Goal: Check status: Check status

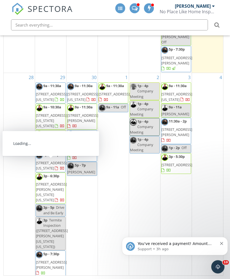
click at [47, 181] on span "4428 Day Lilly Ln, Oklahoma City, OK 73120, Oklahoma City 73120" at bounding box center [51, 191] width 31 height 21
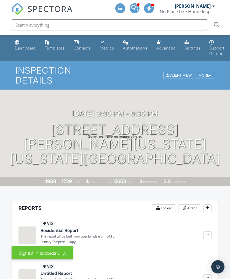
click at [204, 231] on button at bounding box center [207, 235] width 8 height 8
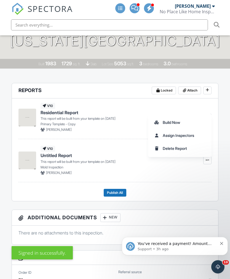
click at [179, 210] on h3 "Additional Documents New" at bounding box center [115, 218] width 207 height 16
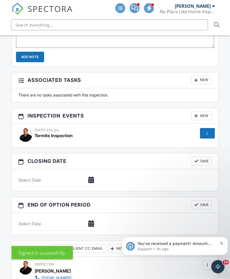
scroll to position [548, 0]
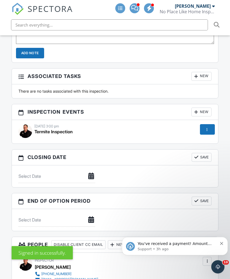
click at [226, 243] on div "You've received a payment! Amount $250.00 Fee $0.00 Net $250.00 Transaction # I…" at bounding box center [175, 246] width 106 height 18
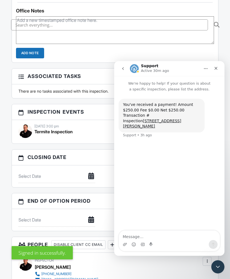
scroll to position [0, 0]
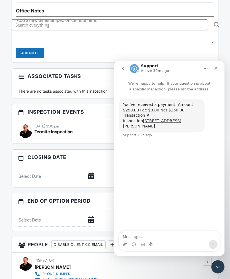
click at [221, 267] on icon "Close Intercom Messenger" at bounding box center [218, 266] width 7 height 7
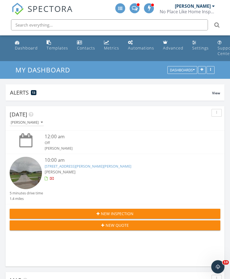
click at [216, 8] on link "Wade Svetgoff No Place Like Home Inspections" at bounding box center [188, 9] width 57 height 18
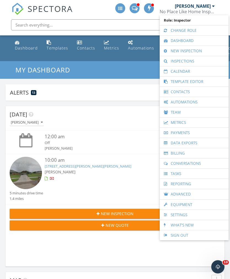
click at [195, 71] on link "Calendar" at bounding box center [194, 71] width 63 height 10
